Goal: Task Accomplishment & Management: Use online tool/utility

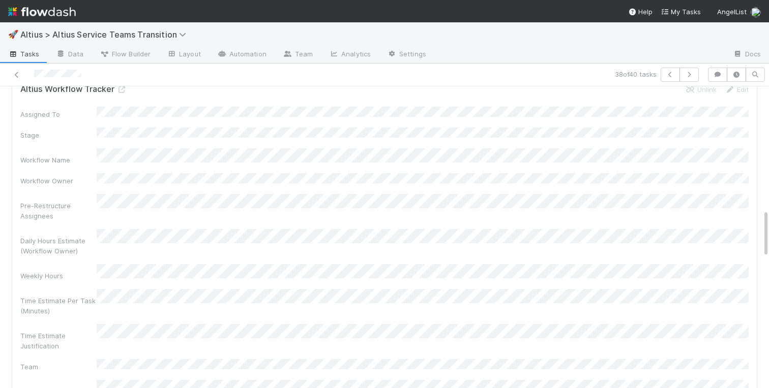
scroll to position [624, 0]
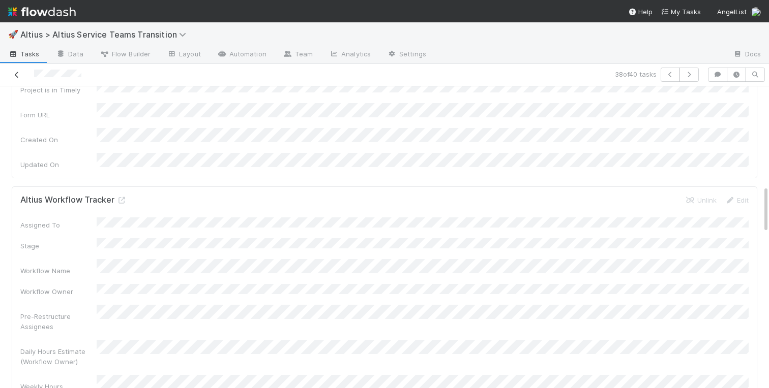
click at [14, 70] on link at bounding box center [17, 75] width 10 height 10
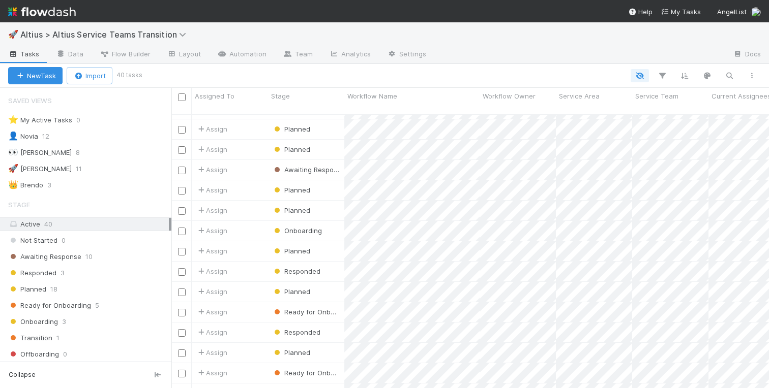
scroll to position [532, 0]
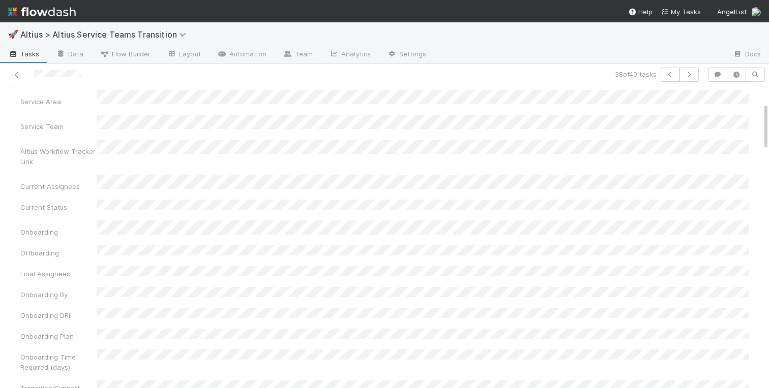
scroll to position [117, 0]
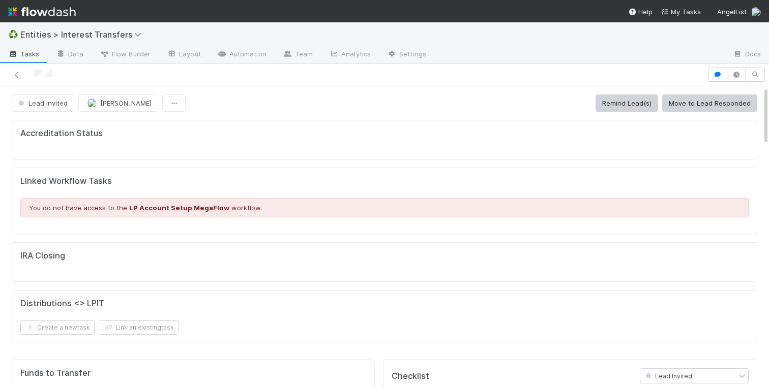
scroll to position [206, 357]
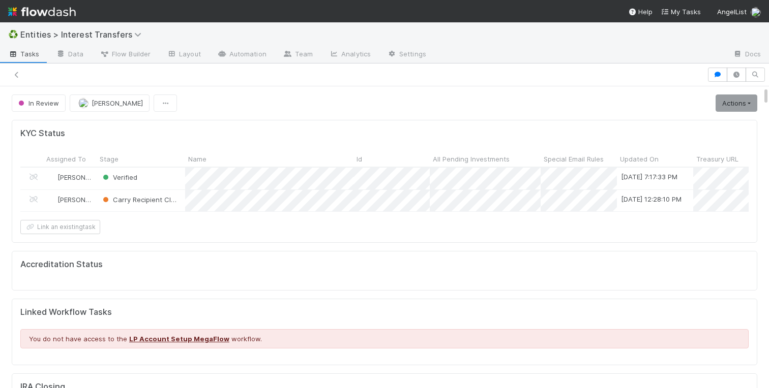
scroll to position [206, 357]
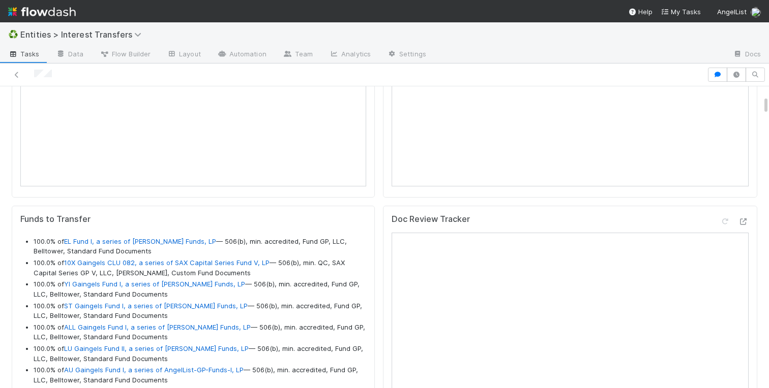
scroll to position [922, 0]
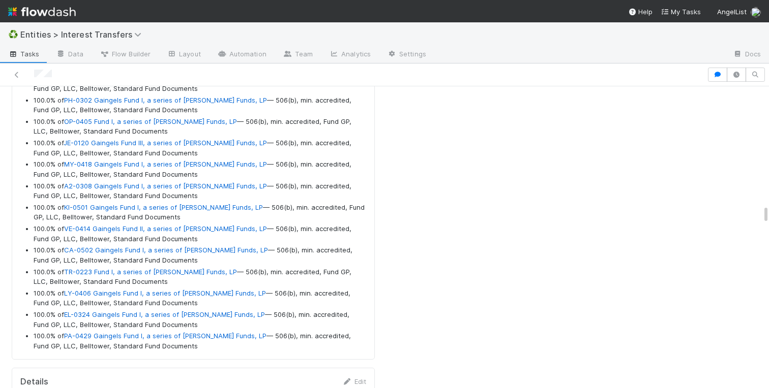
scroll to position [11407, 0]
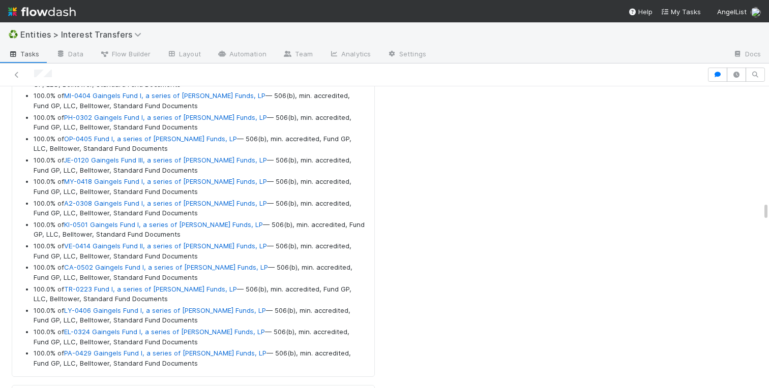
drag, startPoint x: 34, startPoint y: 226, endPoint x: 199, endPoint y: 361, distance: 213.2
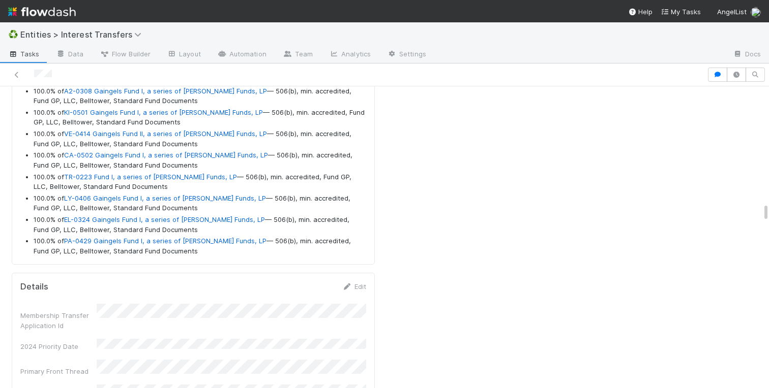
scroll to position [11535, 0]
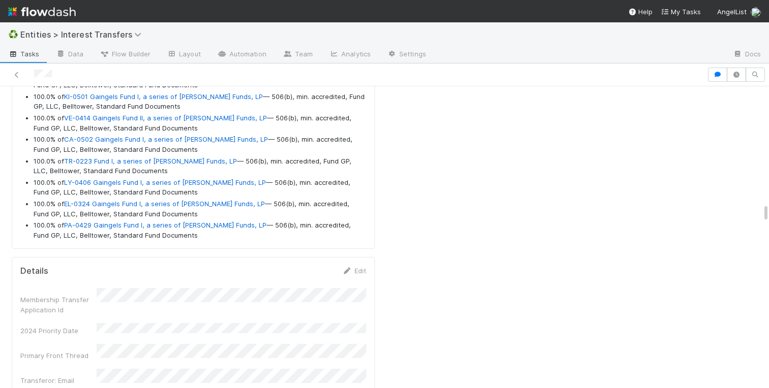
copy ul "048.5% lo IP Dolo S, a consec ad Elitsed Doeiusmo Tempo, IN — 672(u), lab. etdo…"
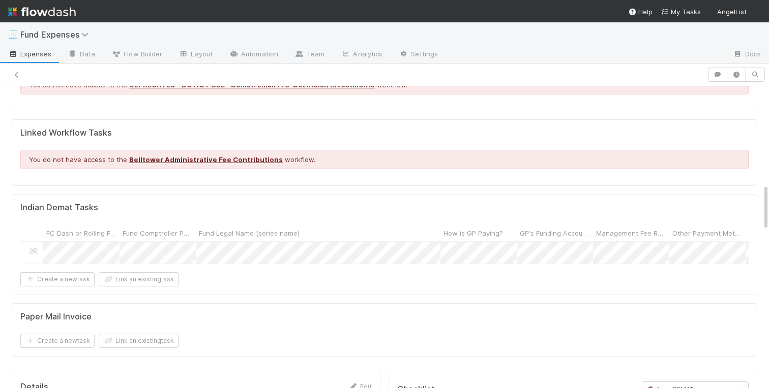
scroll to position [671, 0]
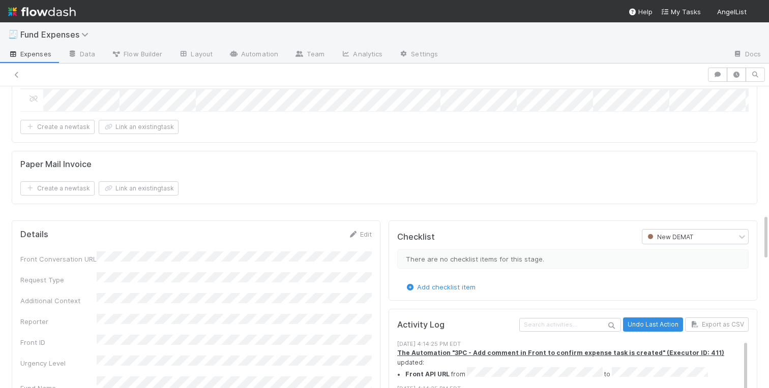
click at [5, 192] on div "Comptroller Sanity Check Create a new task Link an existing task Comments Attac…" at bounding box center [384, 313] width 769 height 2040
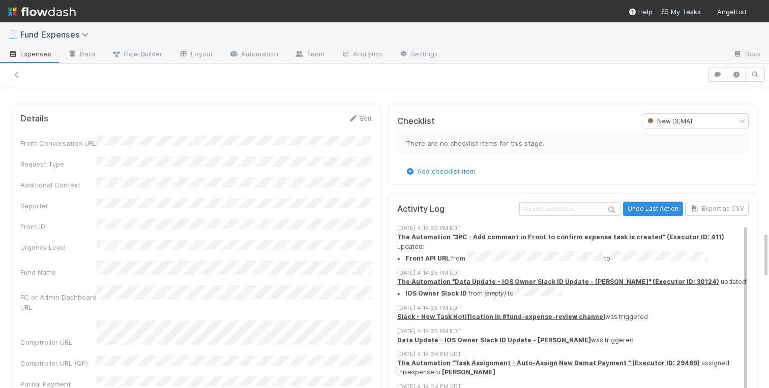
scroll to position [972, 0]
